Goal: Check status: Check status

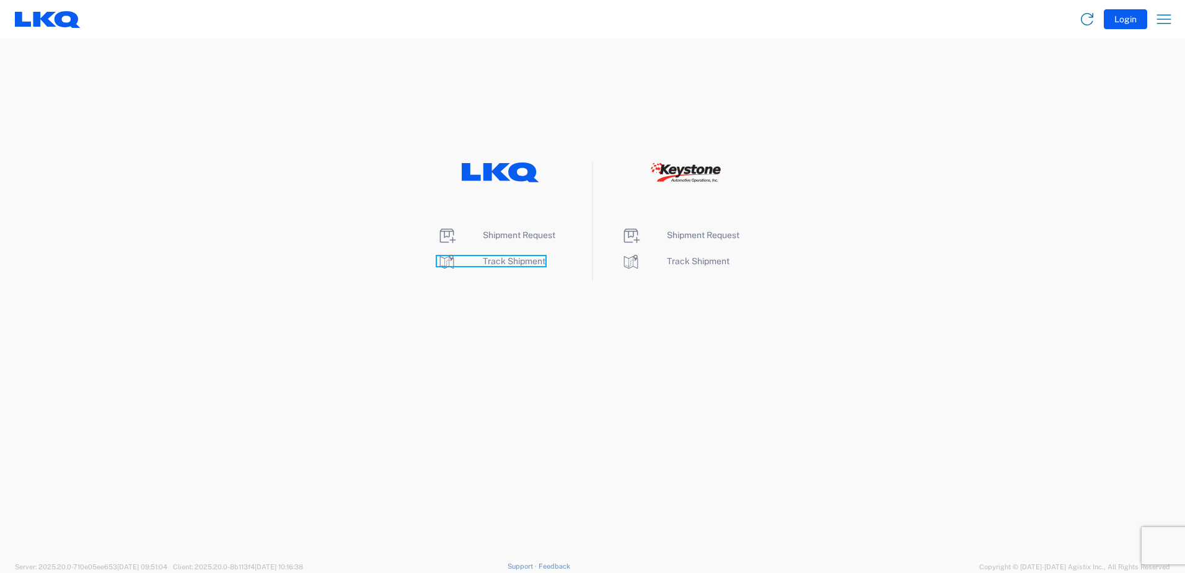
drag, startPoint x: 503, startPoint y: 261, endPoint x: 505, endPoint y: 311, distance: 50.3
click at [503, 261] on span "Track Shipment" at bounding box center [514, 261] width 63 height 10
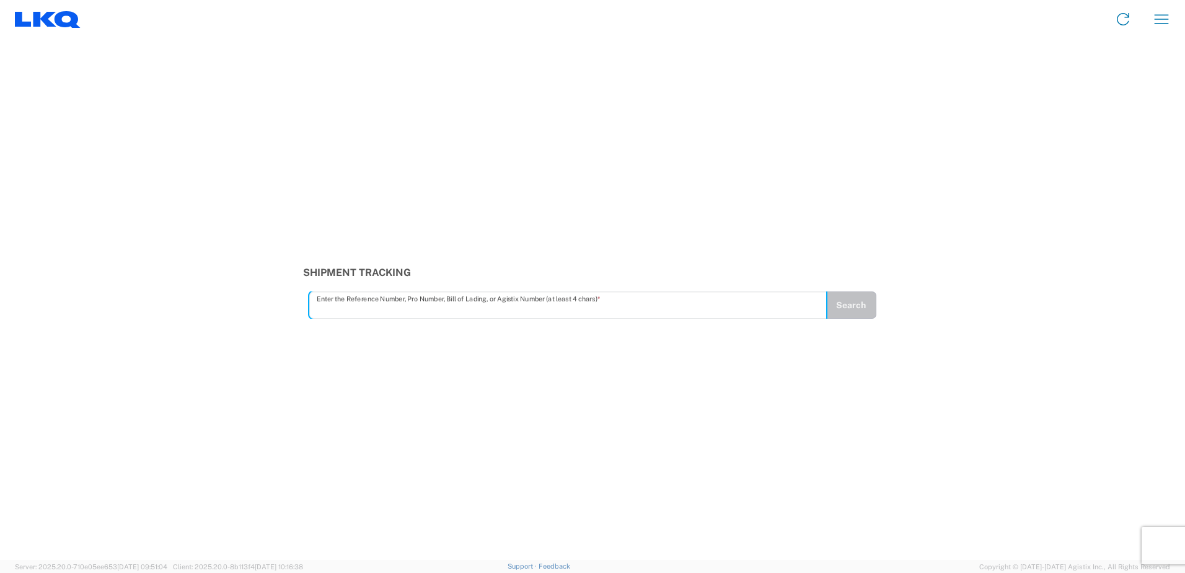
click at [484, 307] on input "text" at bounding box center [568, 305] width 503 height 22
type input "56998709"
click at [869, 294] on button "Search" at bounding box center [851, 304] width 51 height 27
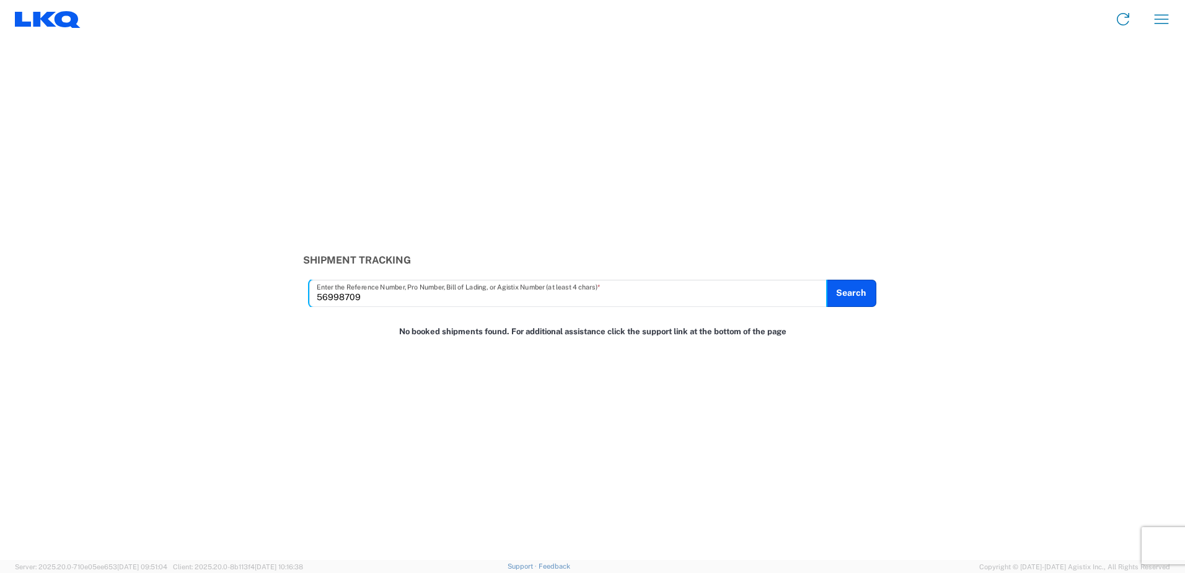
drag, startPoint x: 379, startPoint y: 297, endPoint x: 308, endPoint y: 297, distance: 70.7
click at [310, 297] on div "56998709 Enter the Reference Number, Pro Number, Bill of Lading, or Agistix Num…" at bounding box center [567, 293] width 517 height 27
click at [867, 298] on button "Search" at bounding box center [851, 293] width 51 height 27
